Goal: Find specific page/section: Find specific page/section

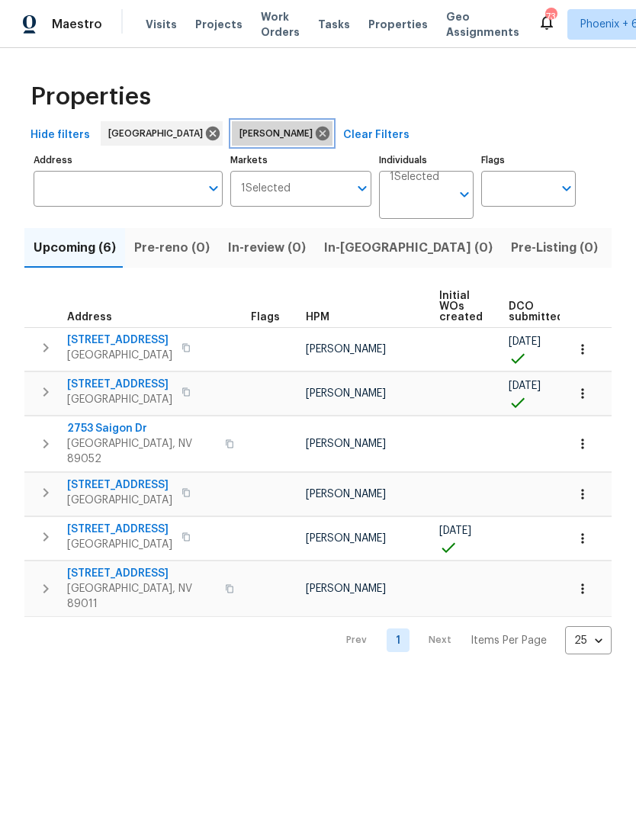
click at [316, 135] on icon at bounding box center [323, 134] width 14 height 14
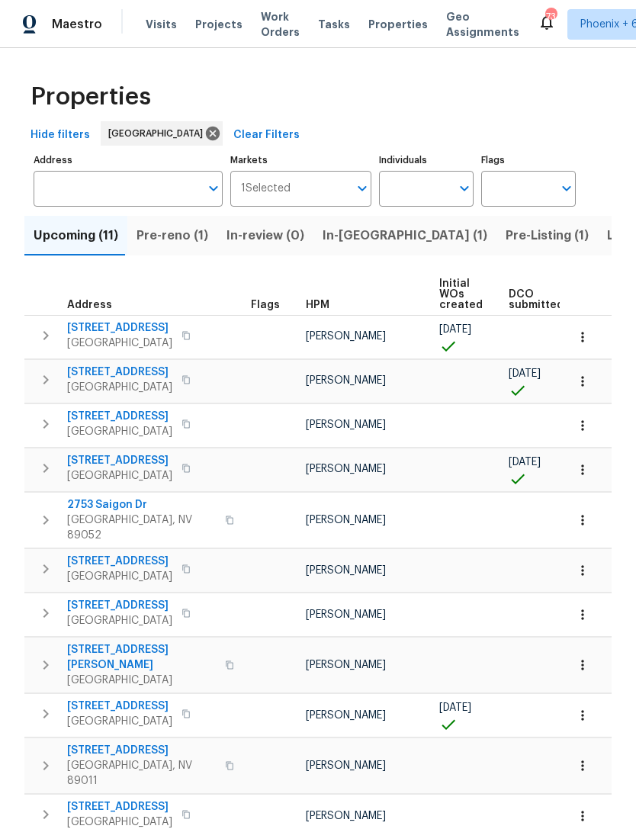
click at [348, 236] on span "In-reno (1)" at bounding box center [405, 235] width 165 height 21
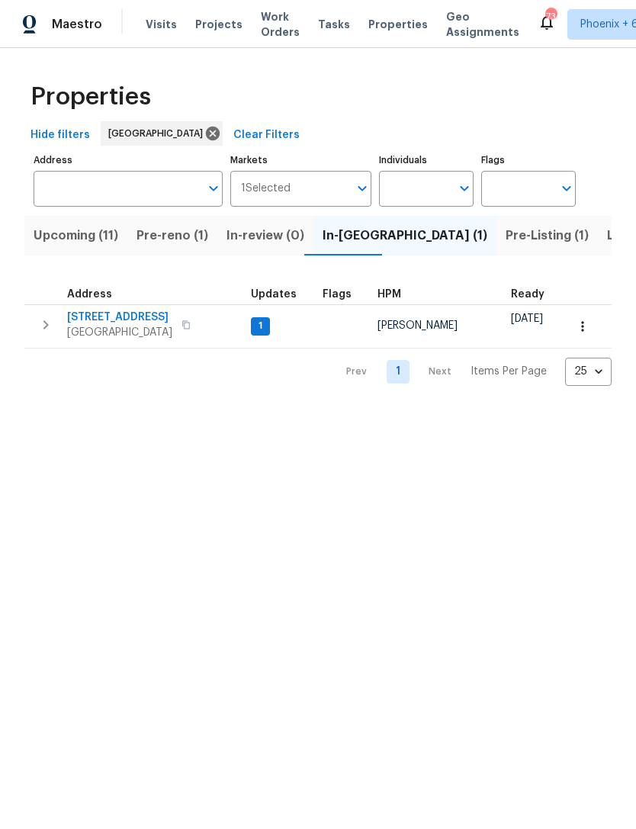
click at [110, 318] on span "[STREET_ADDRESS]" at bounding box center [119, 317] width 105 height 15
click at [428, 196] on input "Individuals" at bounding box center [415, 189] width 72 height 36
type input "julian"
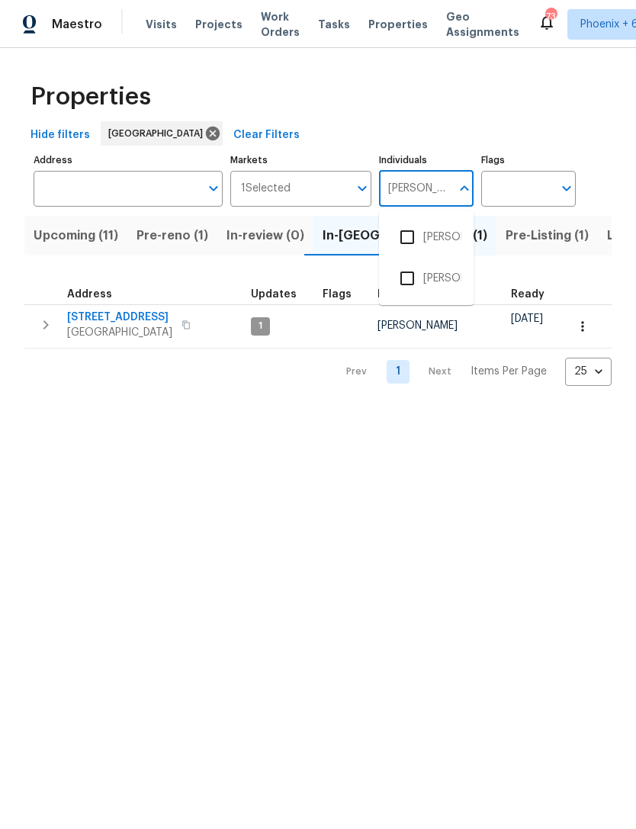
click at [407, 233] on input "checkbox" at bounding box center [407, 237] width 32 height 32
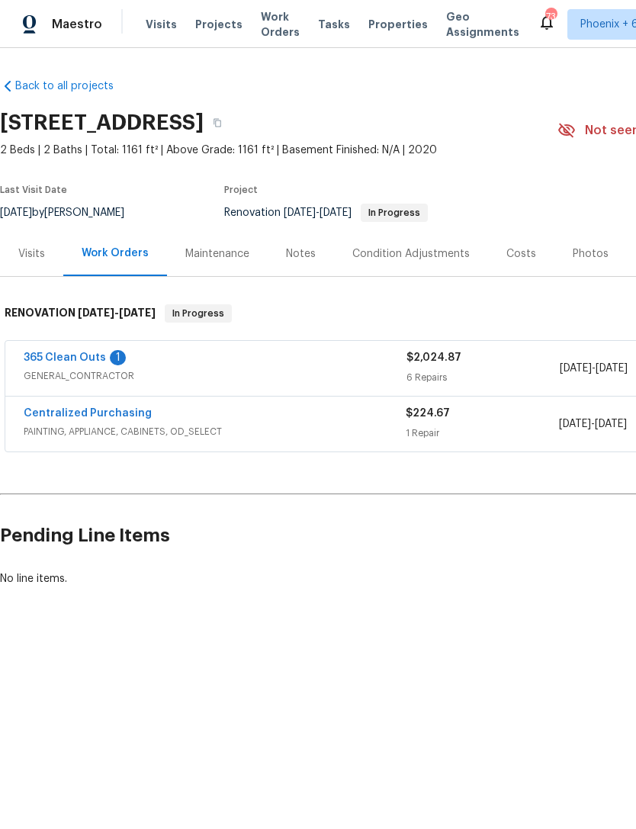
click at [68, 358] on link "365 Clean Outs" at bounding box center [65, 357] width 82 height 11
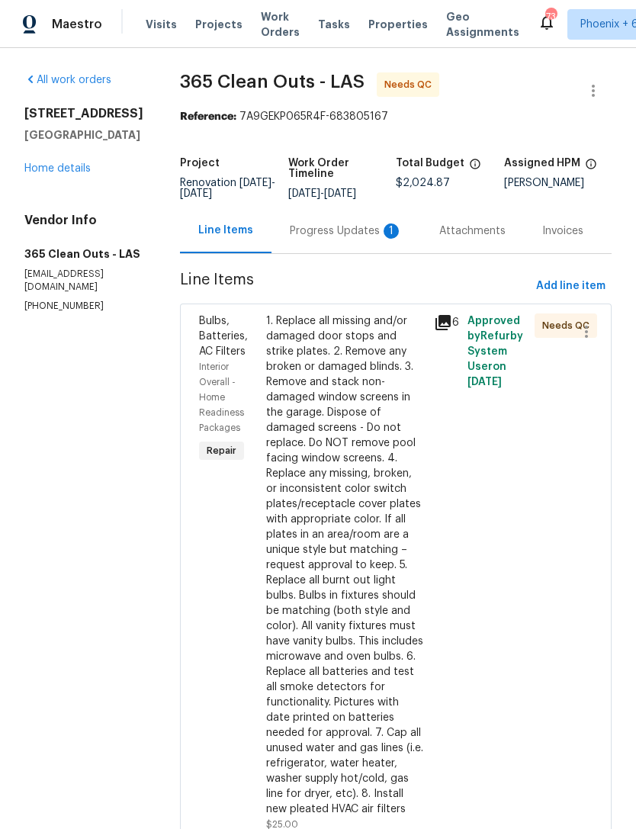
click at [310, 239] on div "Progress Updates 1" at bounding box center [346, 230] width 113 height 15
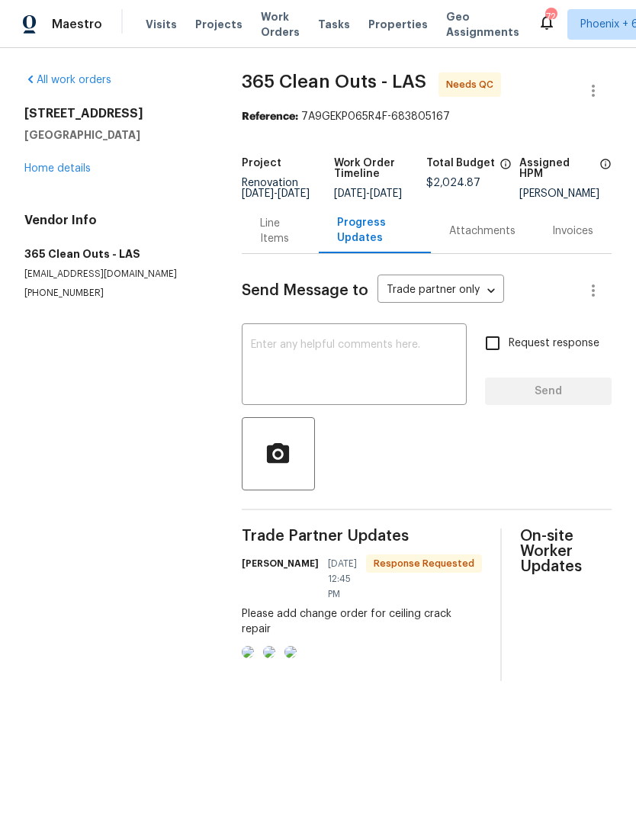
click at [254, 658] on img at bounding box center [248, 652] width 12 height 12
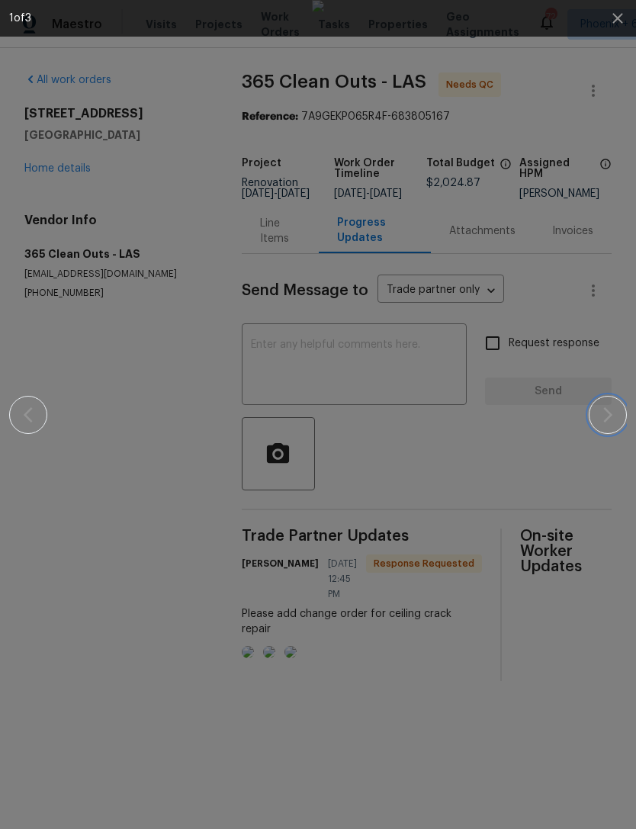
click at [610, 416] on icon "button" at bounding box center [607, 414] width 9 height 15
click at [604, 412] on icon "button" at bounding box center [608, 415] width 18 height 18
click at [606, 423] on icon "button" at bounding box center [608, 415] width 18 height 18
click at [601, 416] on icon "button" at bounding box center [608, 415] width 18 height 18
click at [611, 418] on icon "button" at bounding box center [608, 415] width 18 height 18
